Goal: Information Seeking & Learning: Learn about a topic

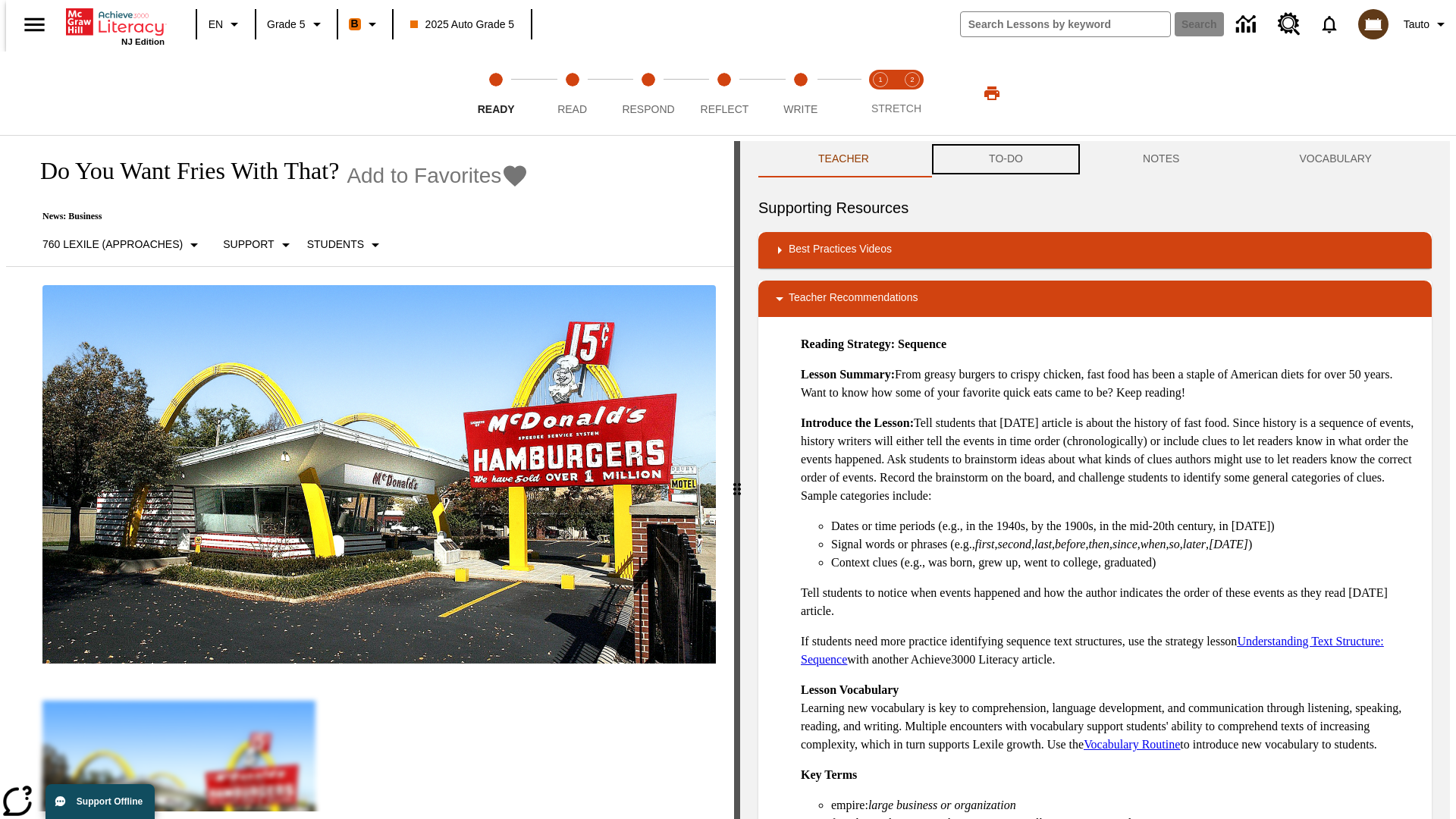
click at [1005, 160] on button "TO-DO" at bounding box center [1006, 160] width 154 height 36
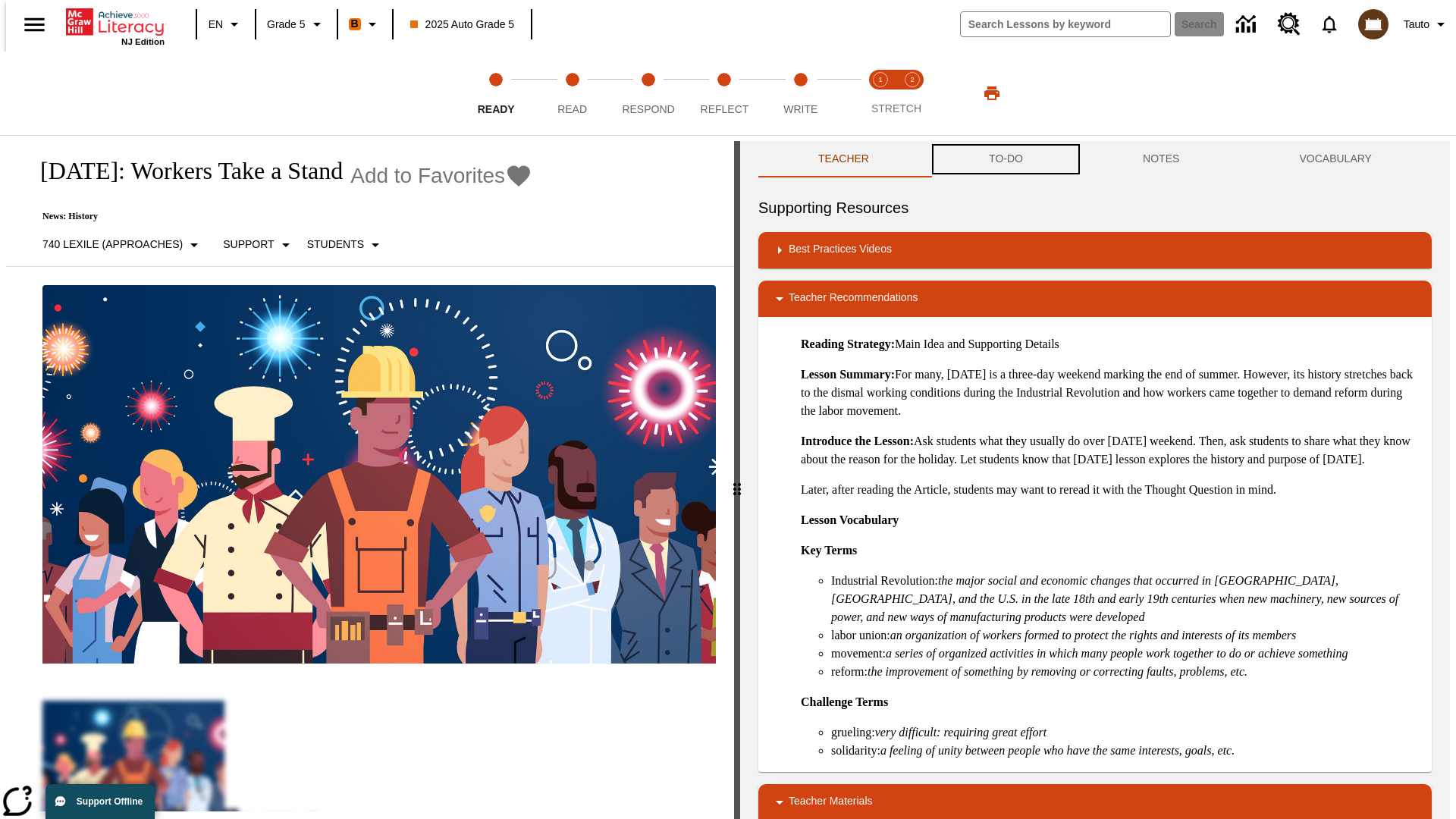
click at [1005, 160] on button "TO-DO" at bounding box center [1006, 160] width 154 height 36
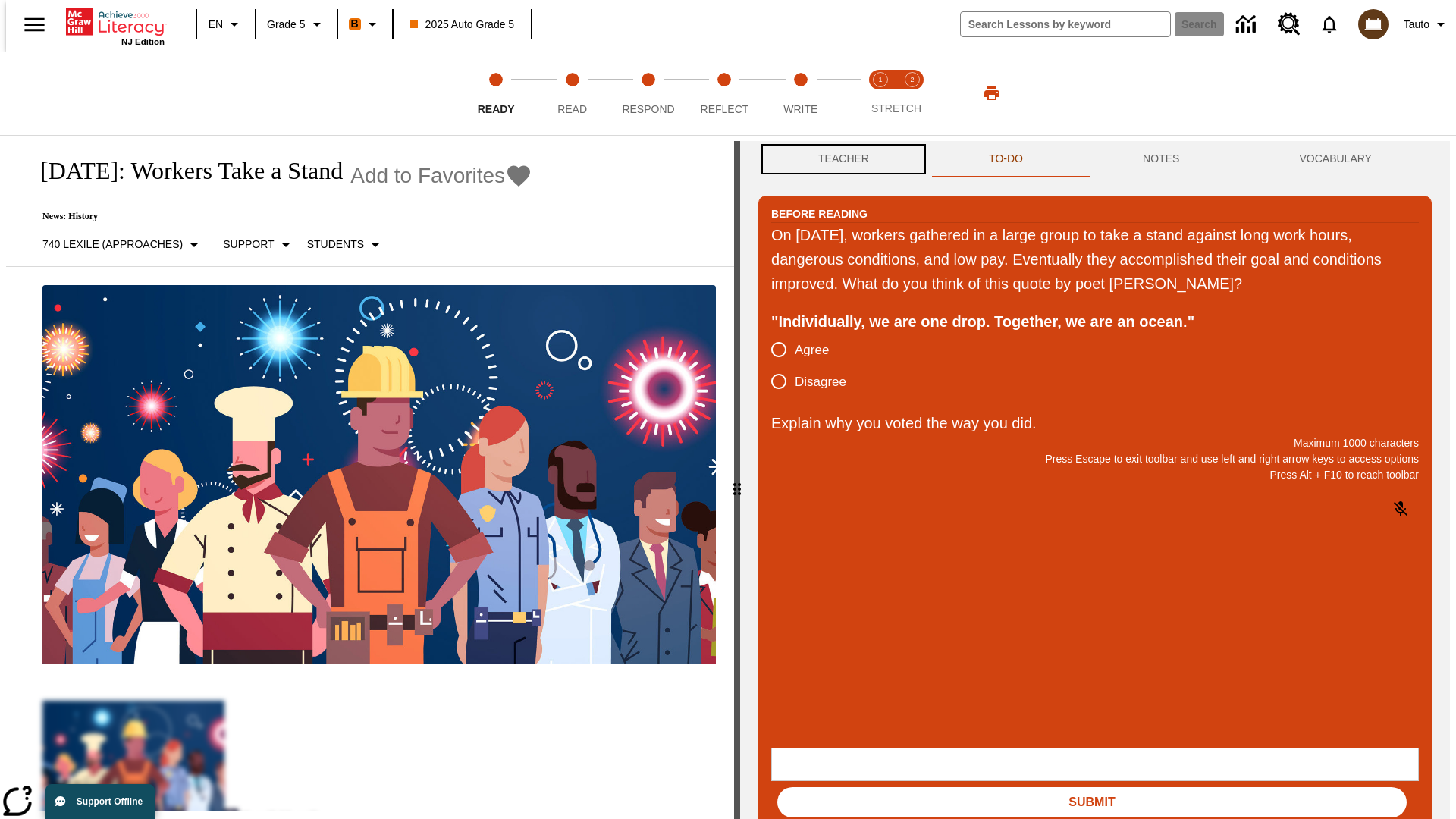
scroll to position [1, 0]
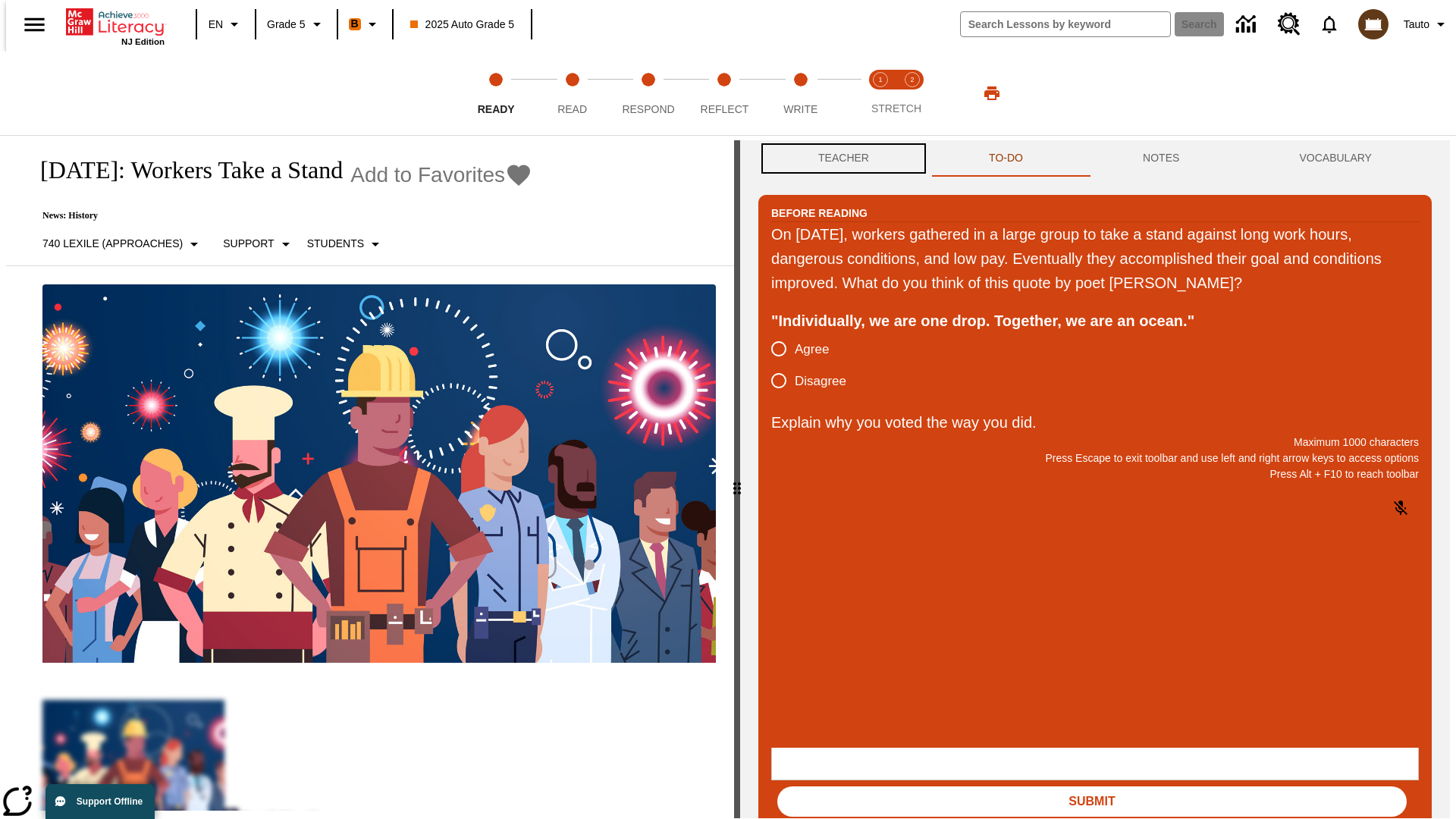
click at [839, 160] on button "Teacher" at bounding box center [844, 159] width 170 height 36
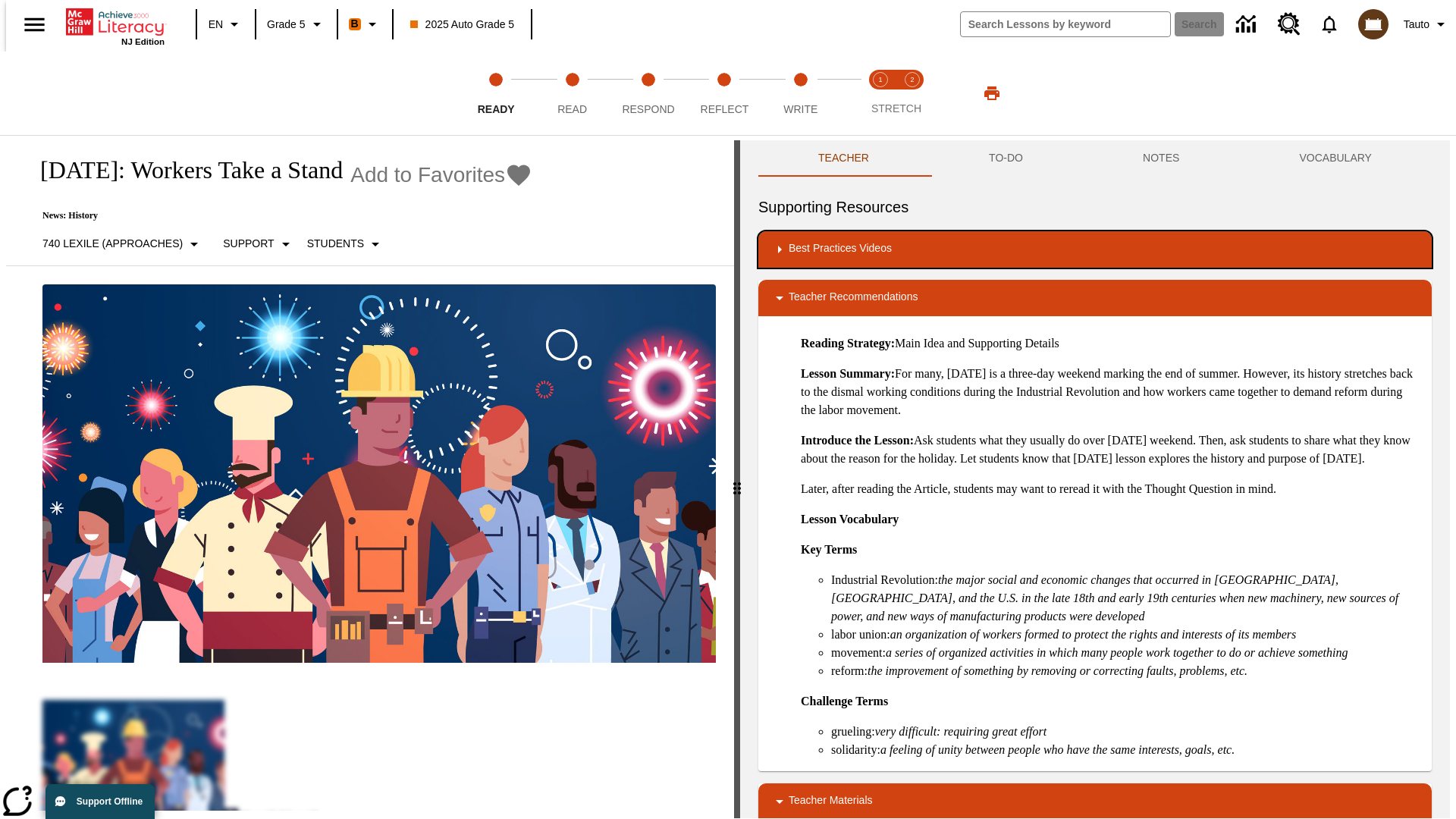
click at [1095, 250] on div "Best Practices Videos" at bounding box center [1095, 250] width 649 height 18
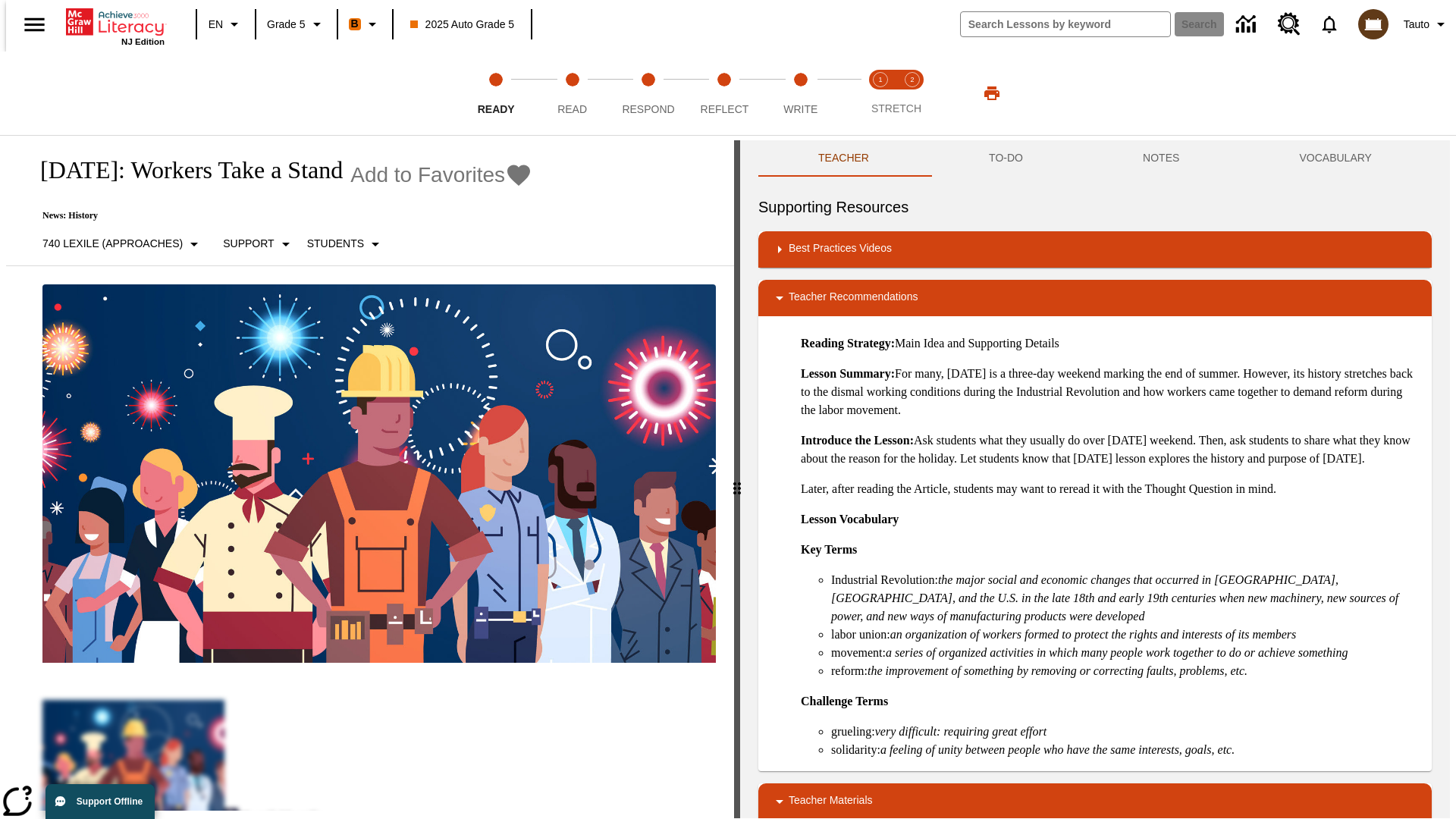
click at [839, 298] on img "Building Academic Vocabulary" at bounding box center [845, 298] width 15 height 15
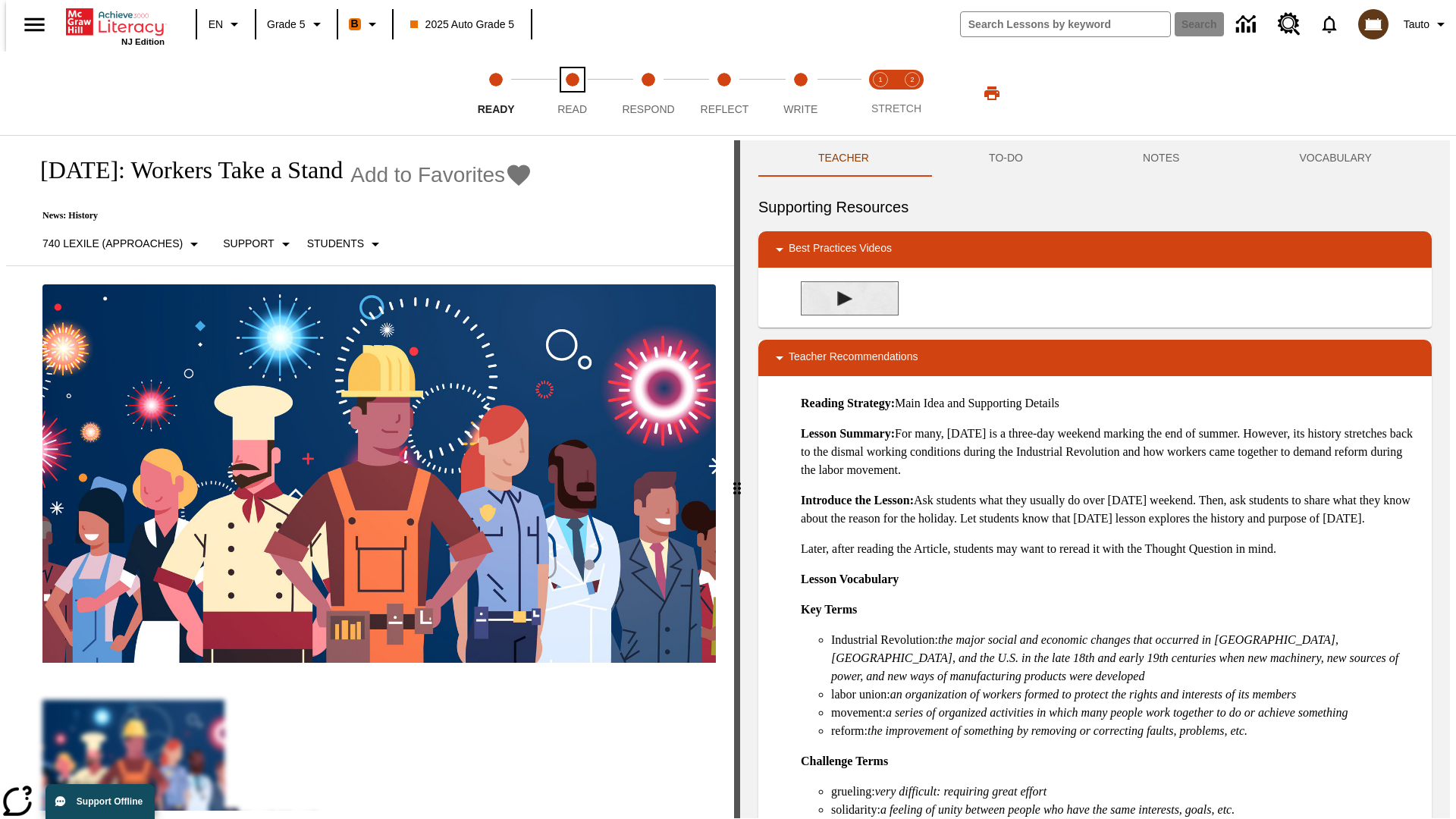
click at [572, 93] on span "Read" at bounding box center [573, 102] width 30 height 27
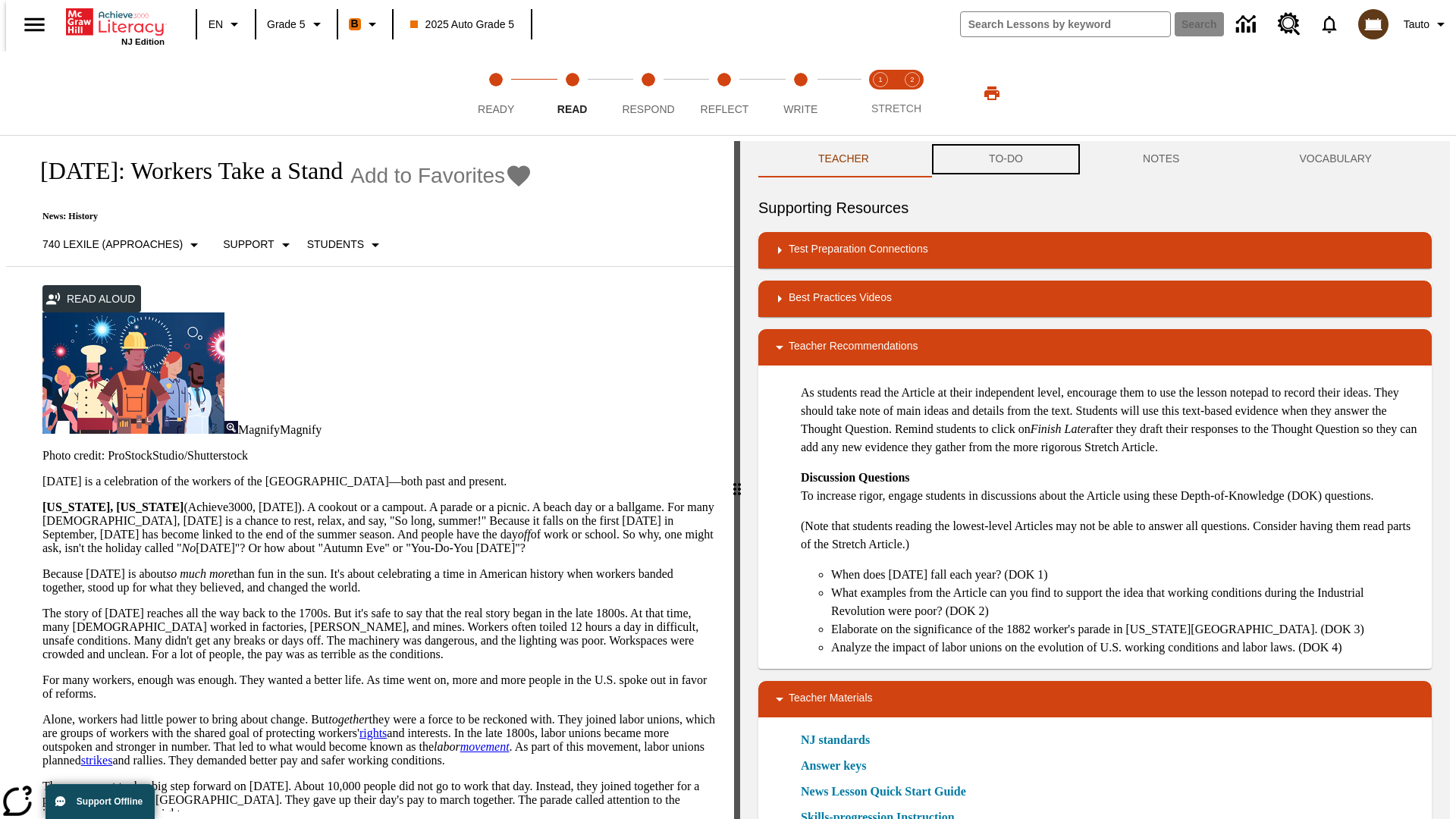
scroll to position [1, 0]
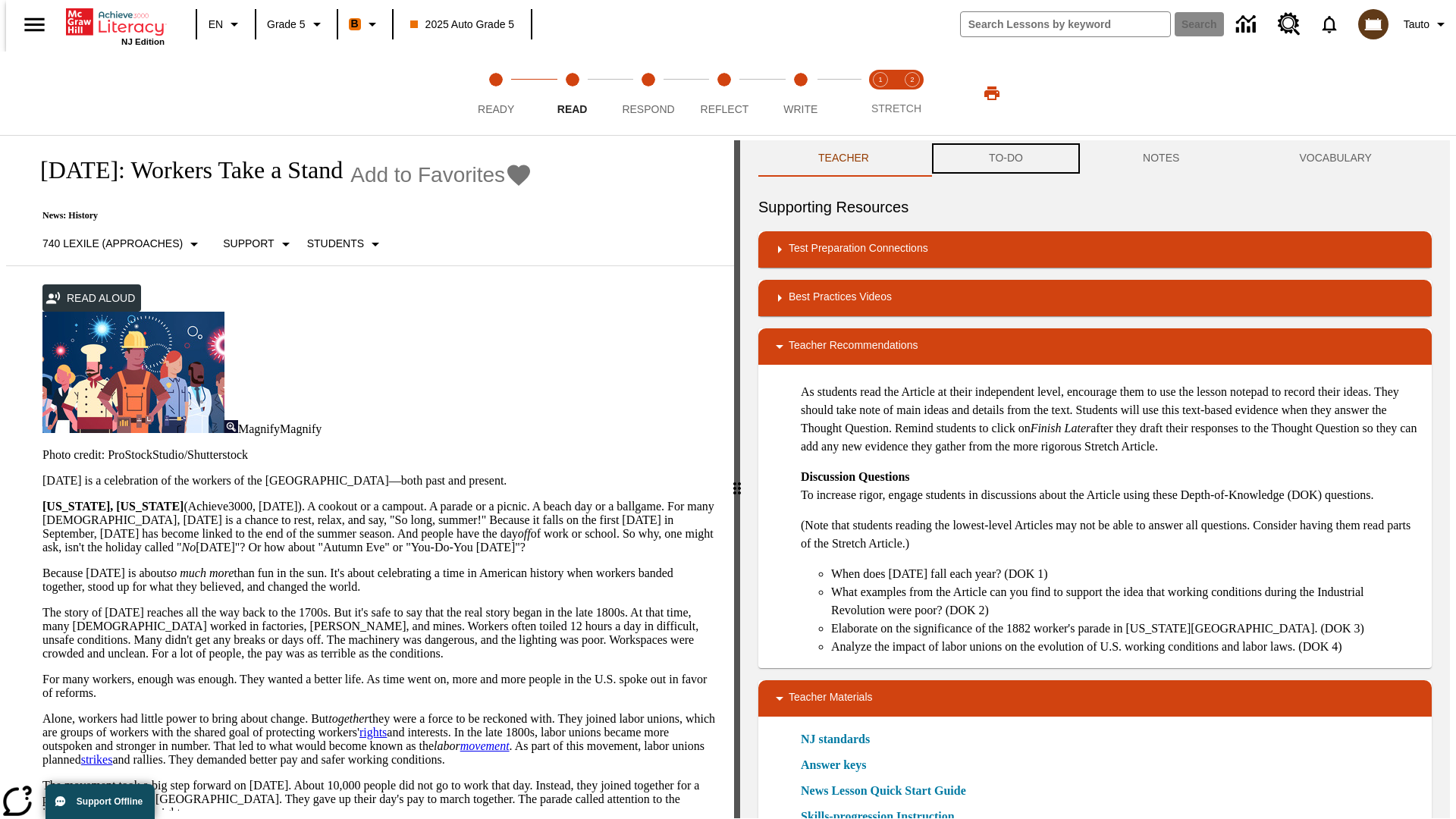
click at [1005, 160] on button "TO-DO" at bounding box center [1006, 159] width 154 height 36
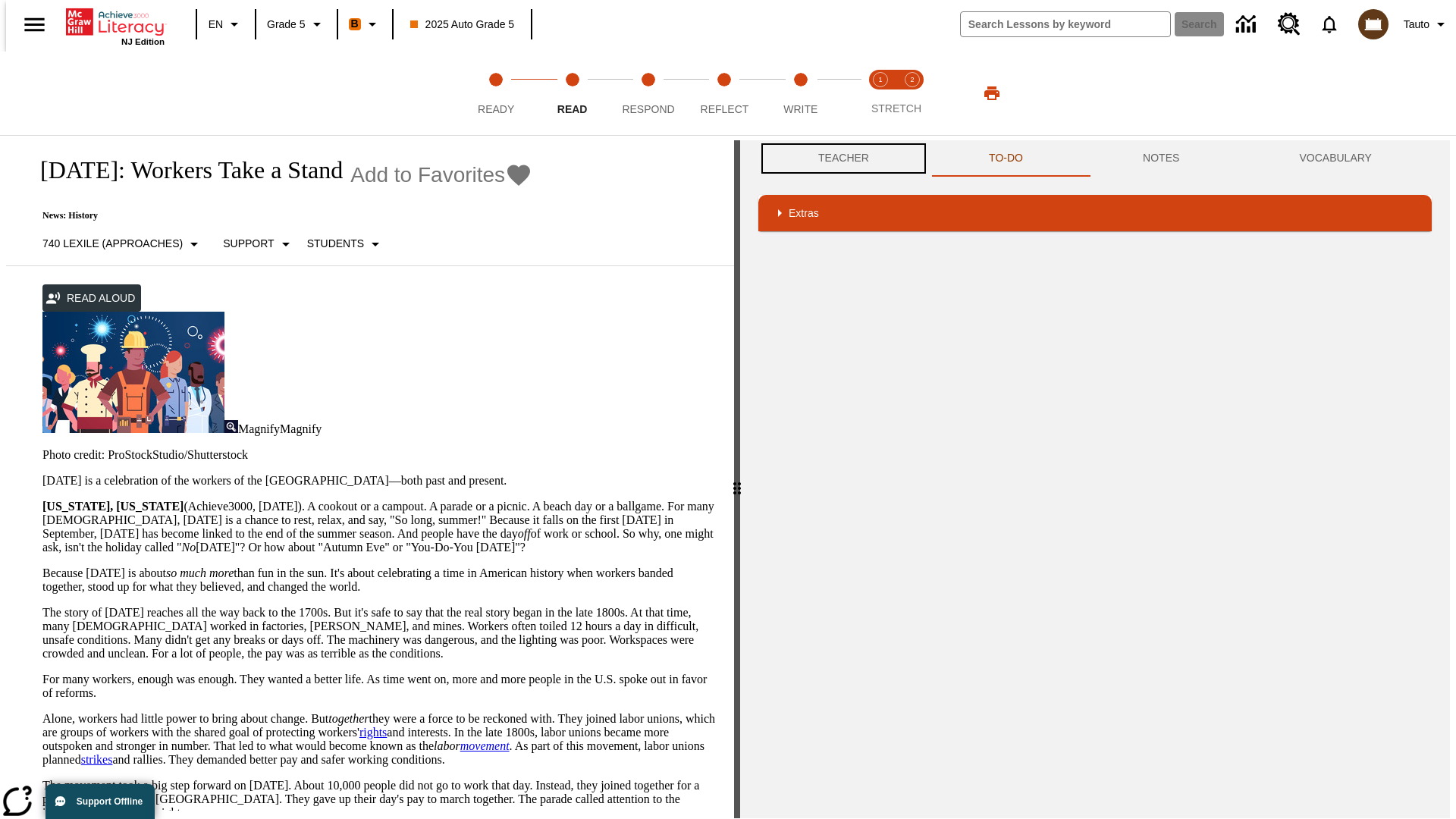
click at [839, 159] on button "Teacher" at bounding box center [844, 159] width 170 height 36
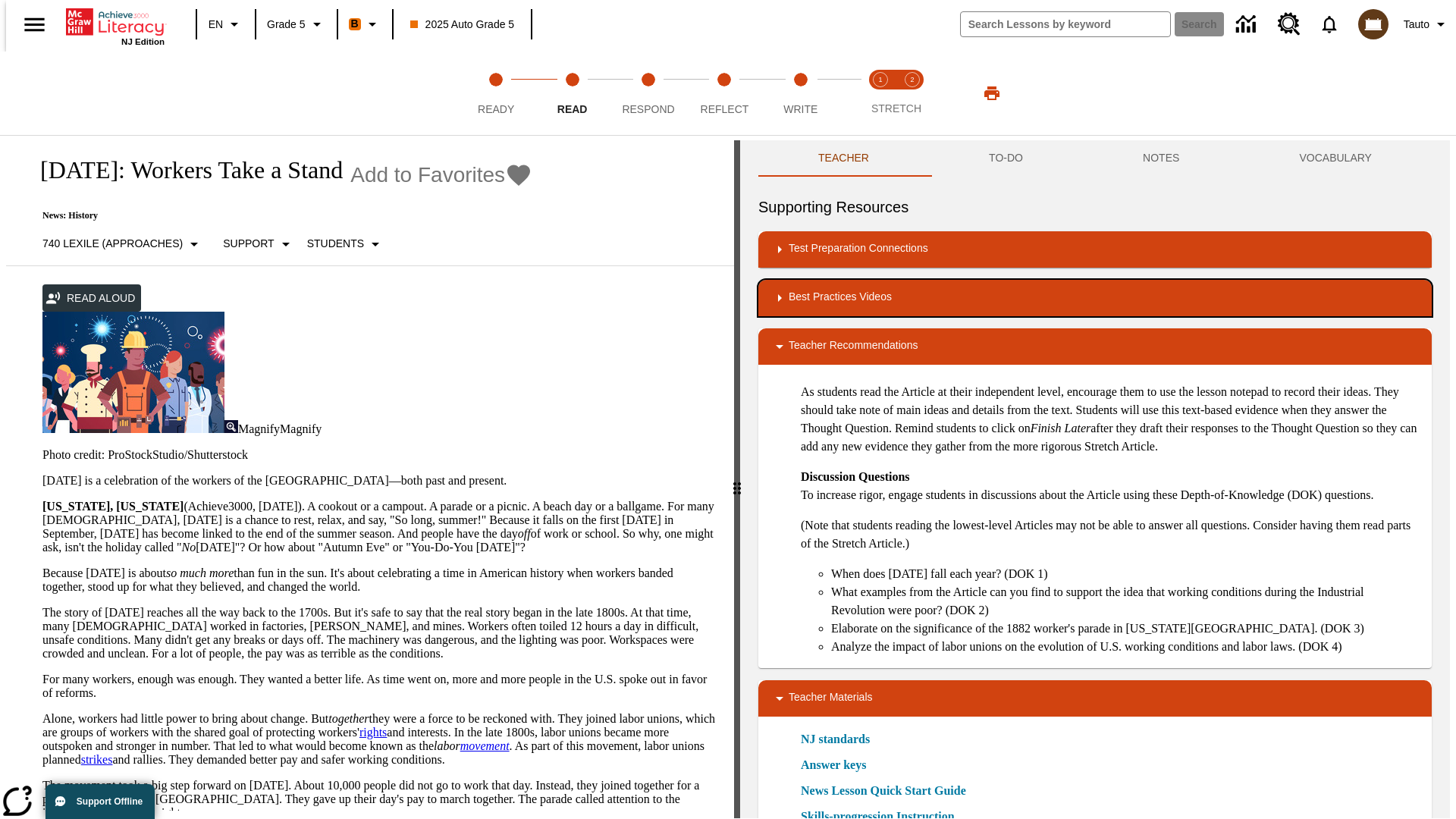
click at [1095, 298] on div "Best Practices Videos" at bounding box center [1095, 298] width 649 height 18
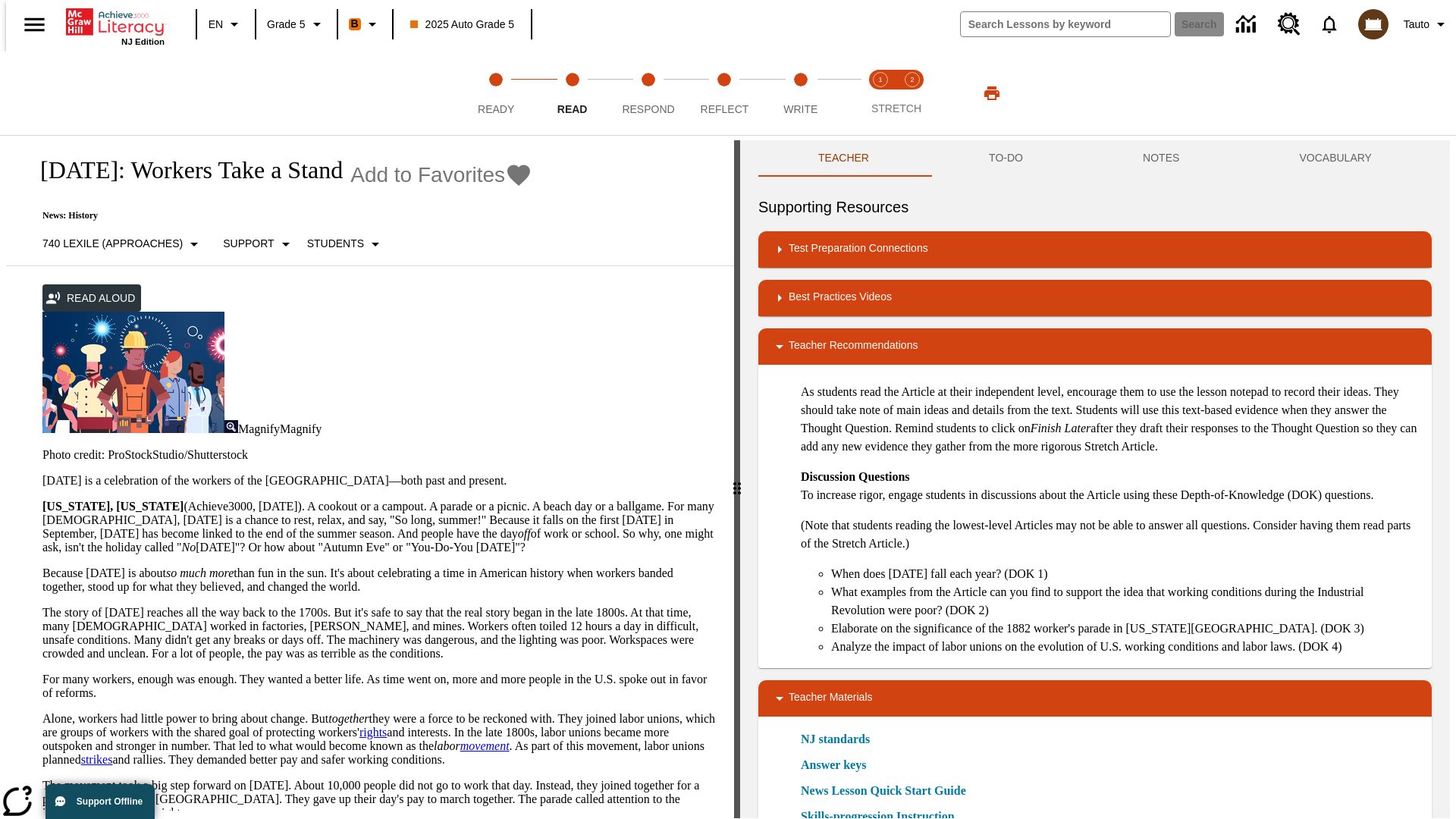
click at [839, 340] on img "Summarization" at bounding box center [845, 347] width 15 height 15
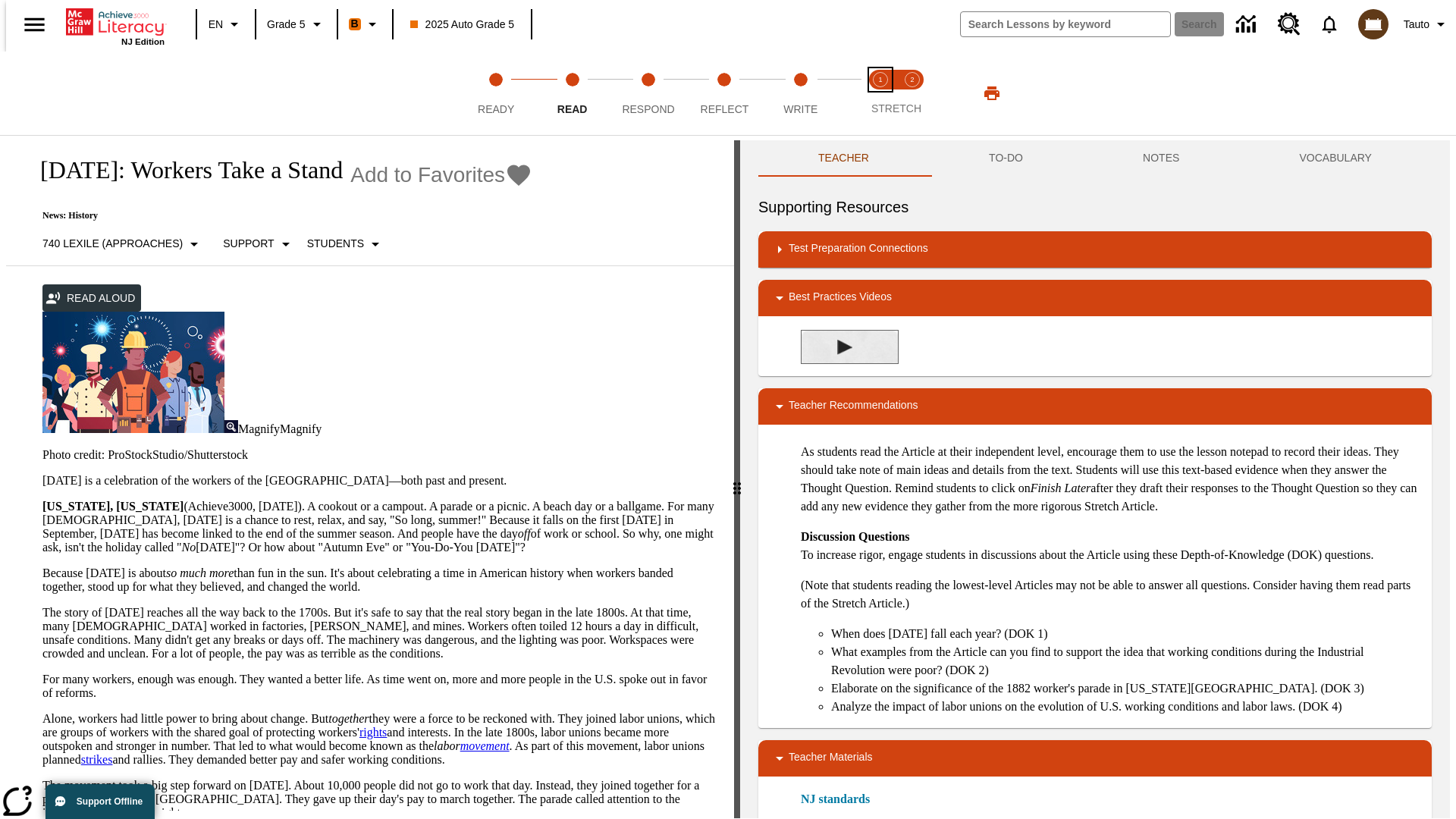
click at [880, 93] on span "Stretch Read step 1 of 2" at bounding box center [881, 102] width 20 height 27
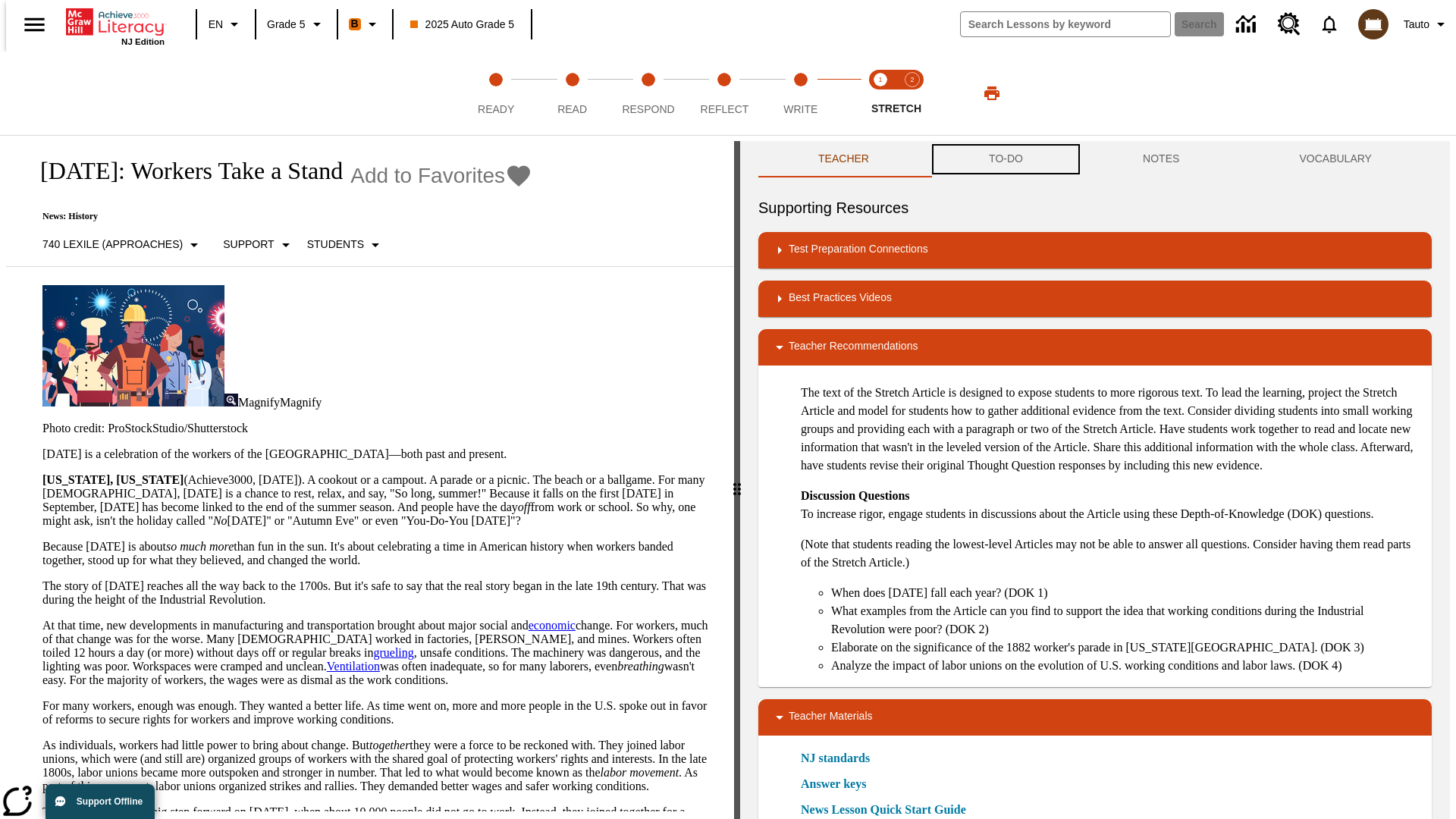
scroll to position [1, 0]
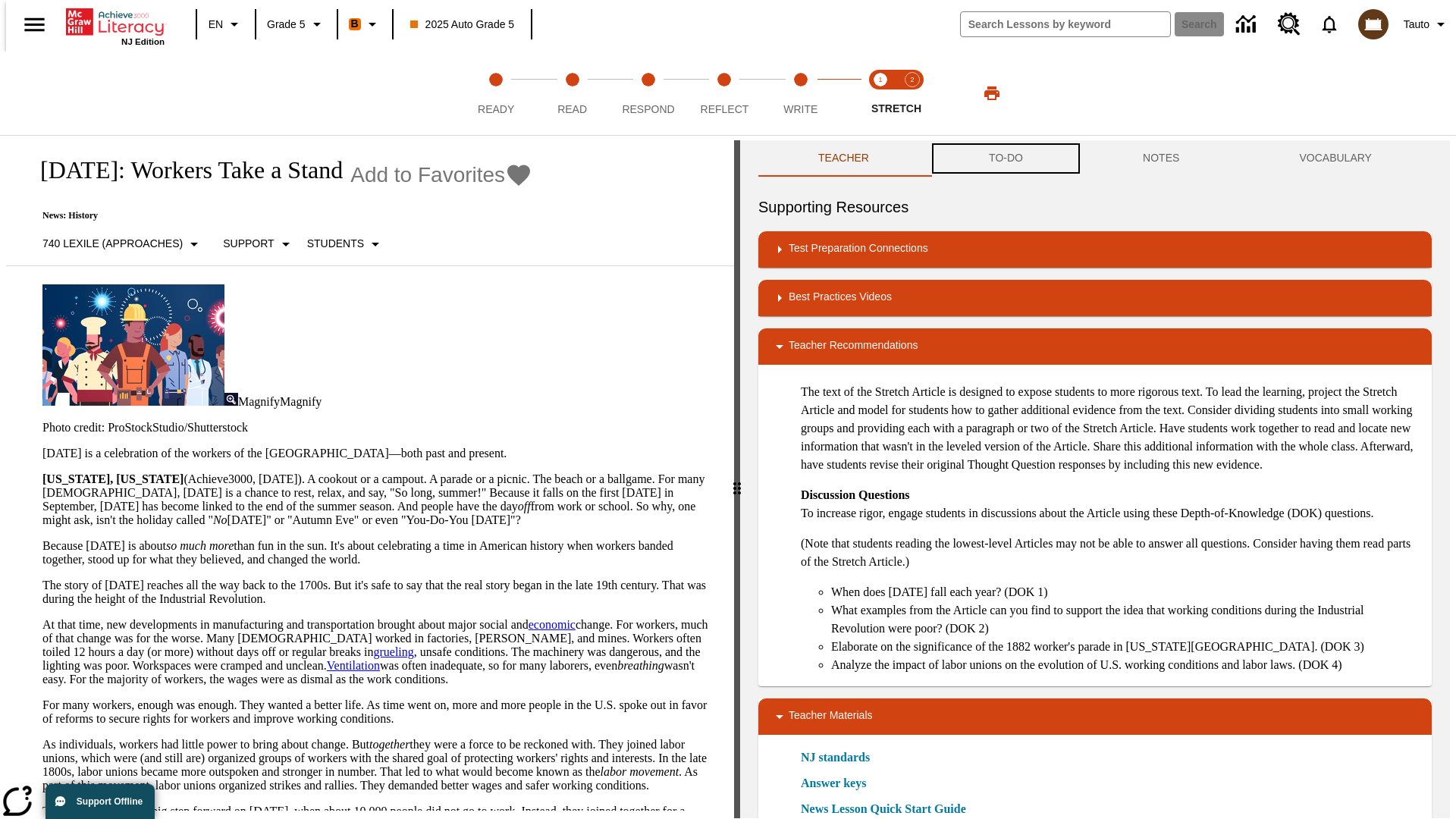
click at [1005, 160] on button "TO-DO" at bounding box center [1006, 159] width 154 height 36
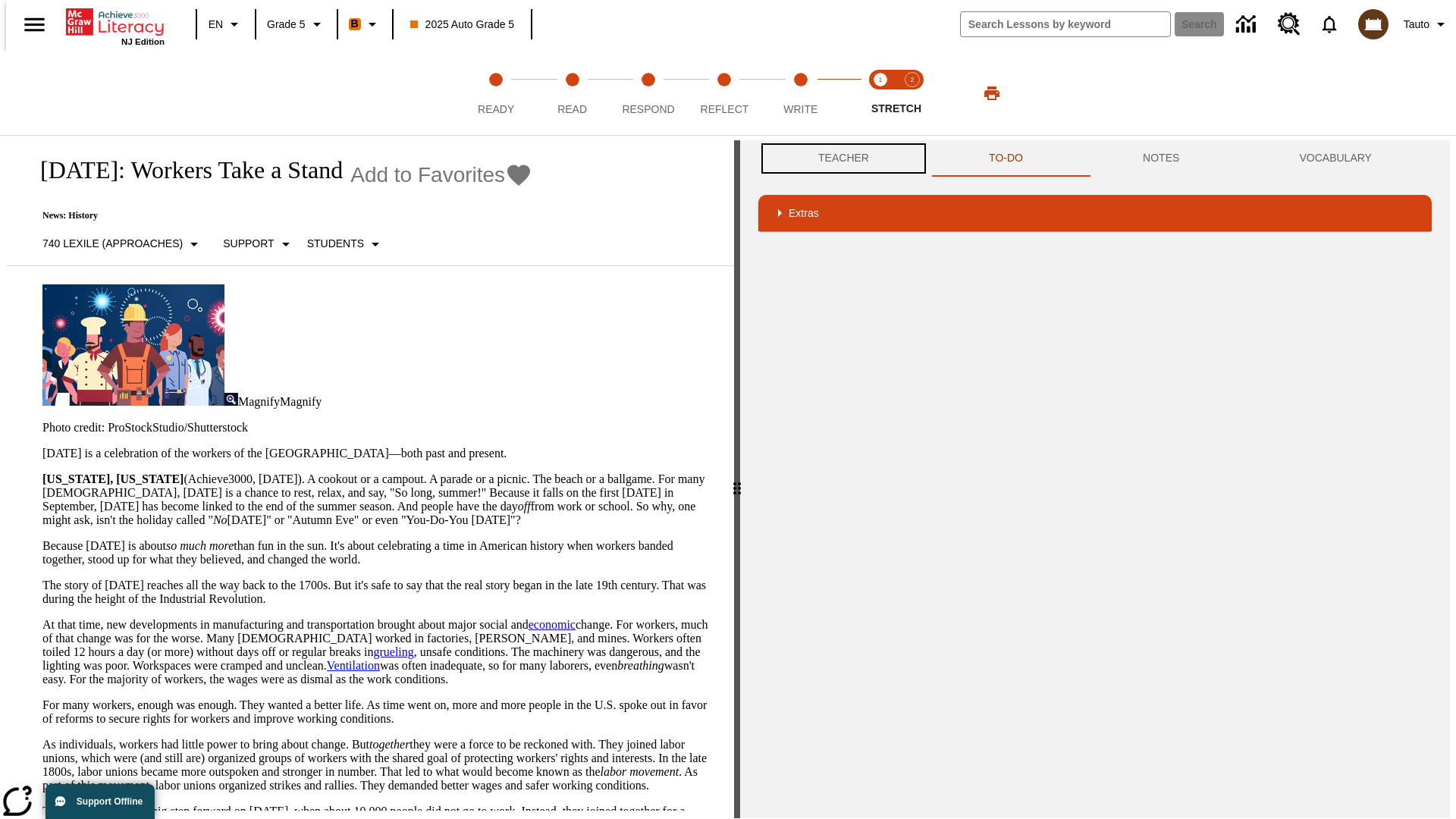
click at [839, 159] on button "Teacher" at bounding box center [844, 159] width 170 height 36
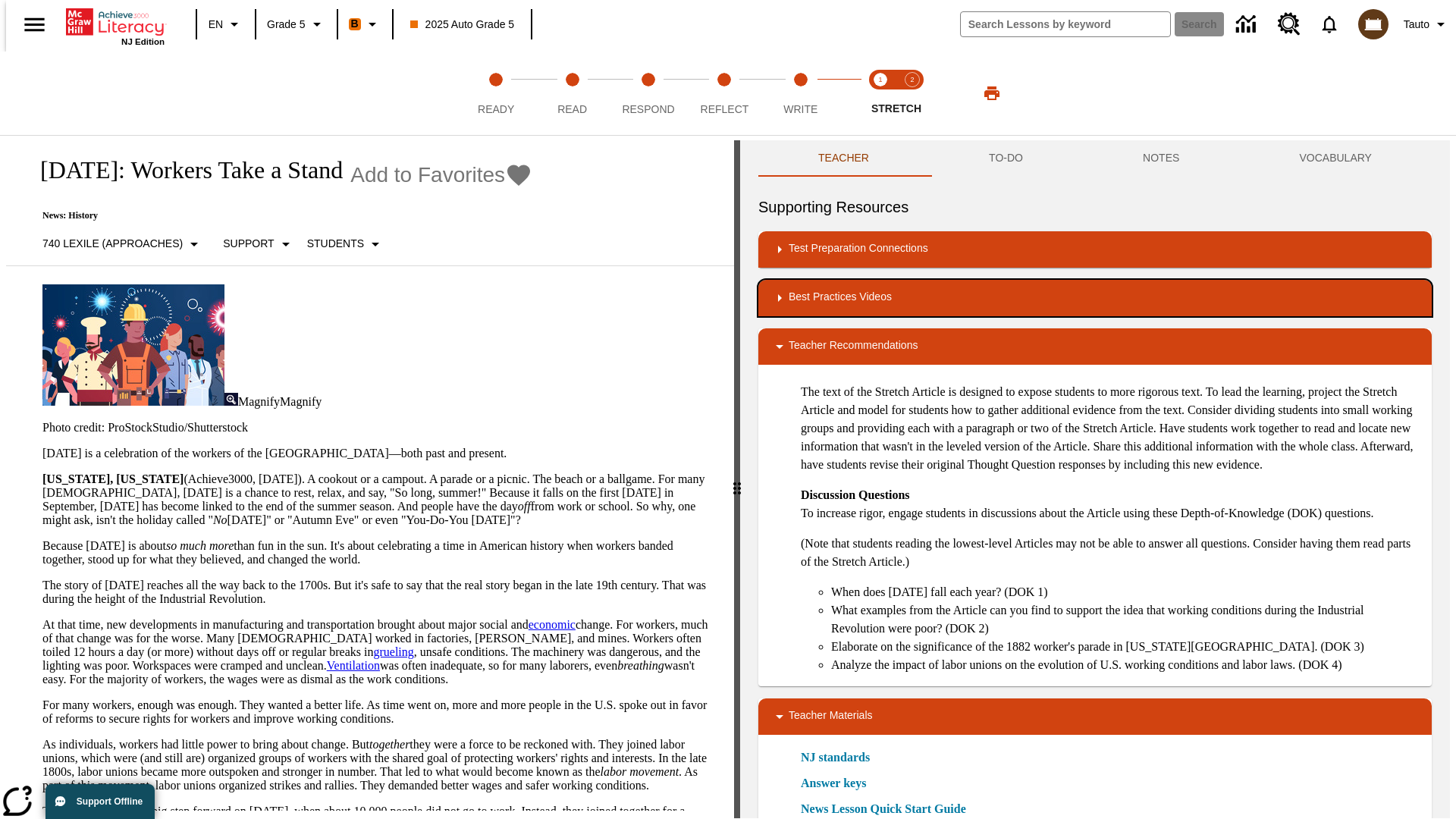
click at [1095, 298] on div "Best Practices Videos" at bounding box center [1095, 298] width 649 height 18
